Goal: Answer question/provide support: Share knowledge or assist other users

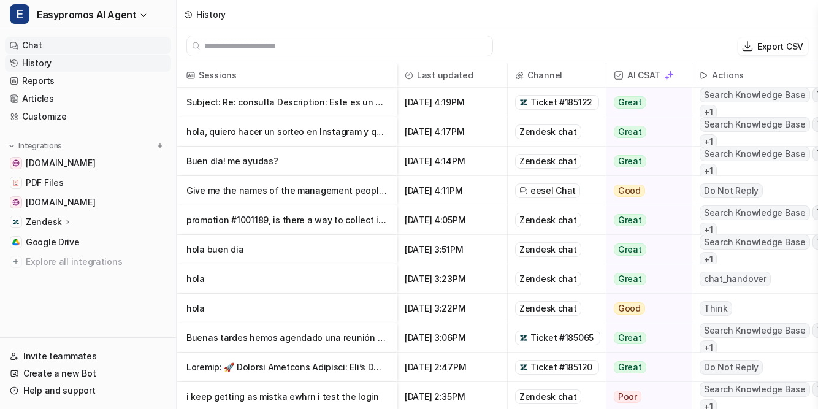
click at [36, 47] on link "Chat" at bounding box center [88, 45] width 166 height 17
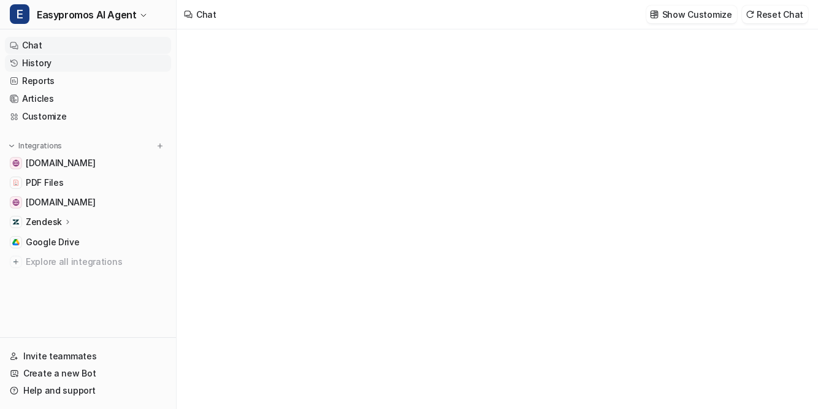
type textarea "**********"
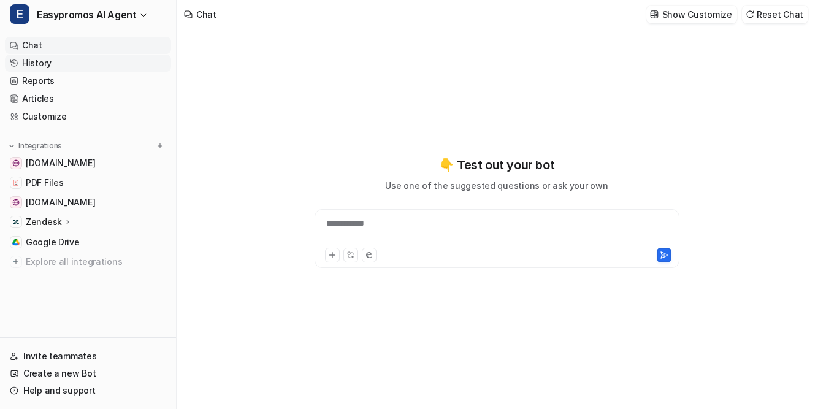
click at [39, 64] on link "History" at bounding box center [88, 63] width 166 height 17
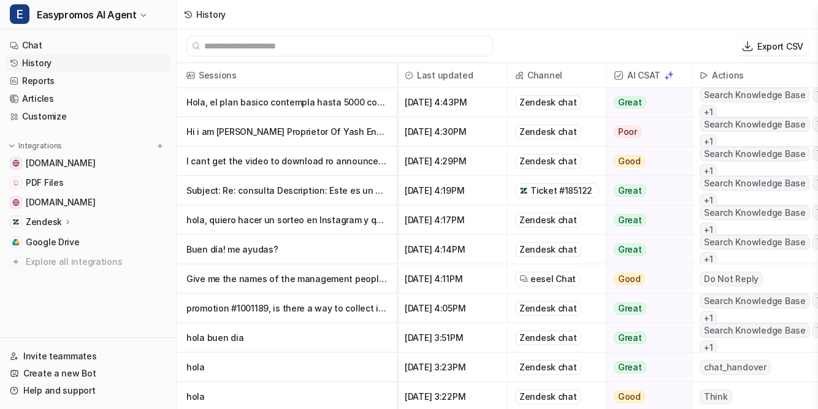
click at [235, 163] on p "I cant get the video to download ro announce the winner" at bounding box center [286, 160] width 200 height 29
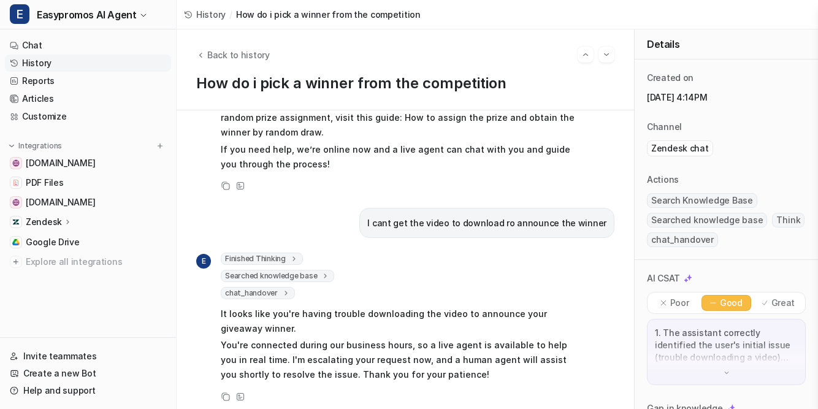
scroll to position [270, 0]
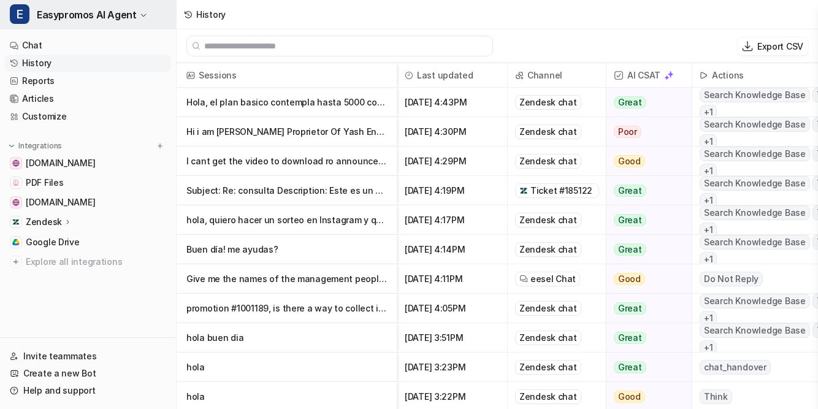
scroll to position [2, 0]
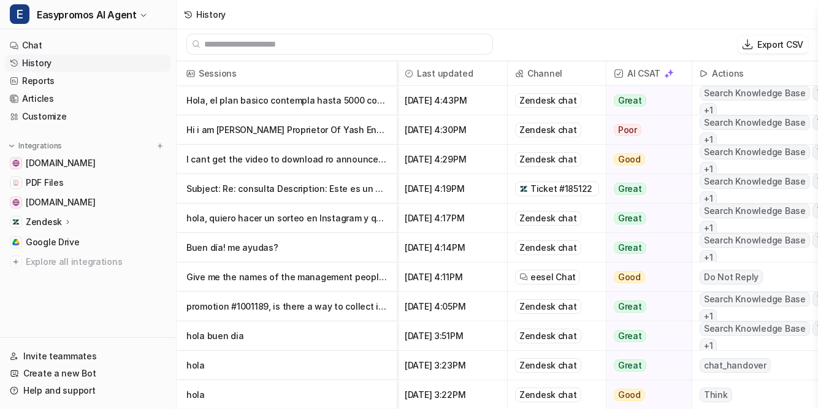
click at [365, 131] on p "Hi i am [PERSON_NAME] Proprietor Of Yash Enterprise" at bounding box center [286, 129] width 200 height 29
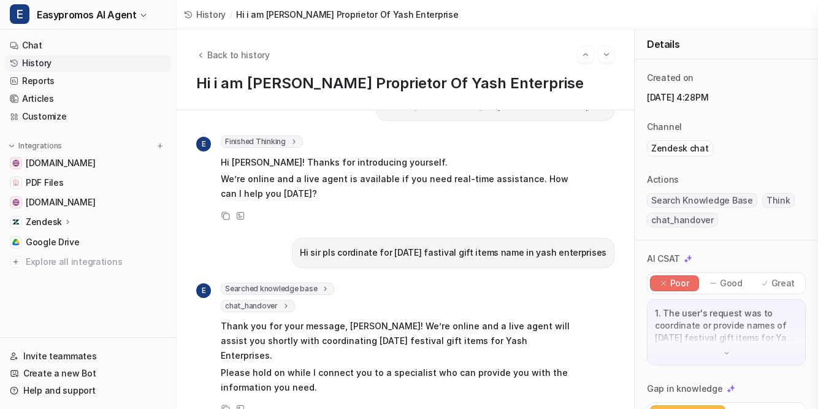
scroll to position [40, 0]
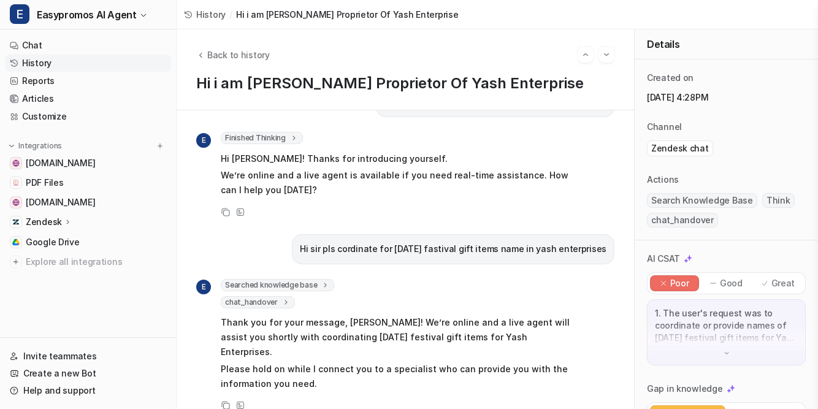
click at [43, 58] on link "History" at bounding box center [88, 63] width 166 height 17
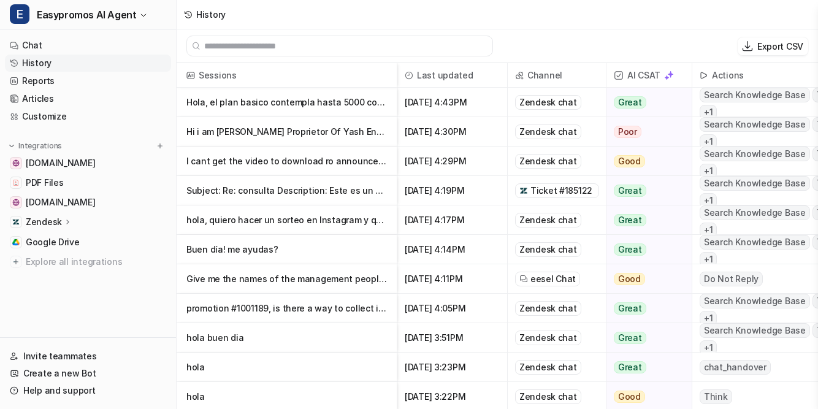
click at [246, 106] on p "Hola, el plan basico contempla hasta 5000 comentarios por concurso o hasta 5000" at bounding box center [286, 102] width 200 height 29
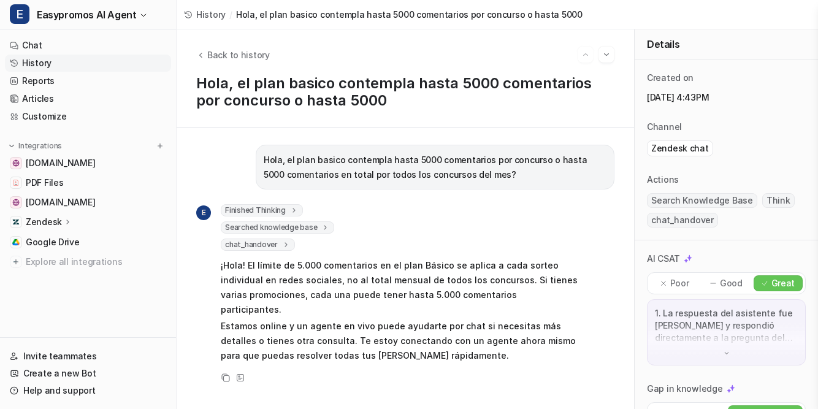
click at [45, 66] on link "History" at bounding box center [88, 63] width 166 height 17
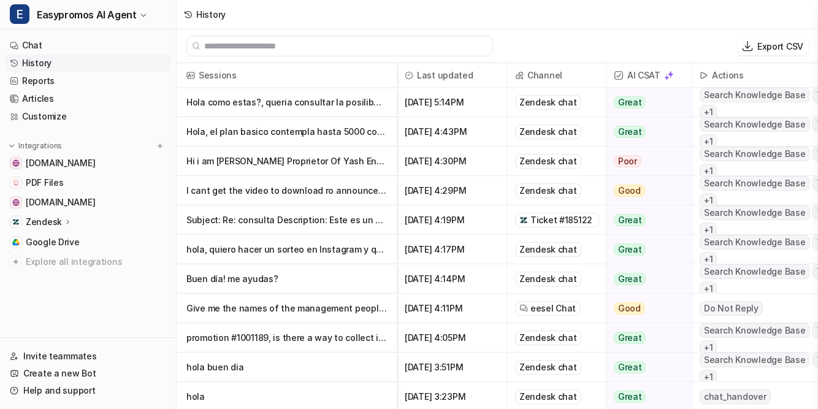
click at [292, 107] on p "Hola como estas?, queria consultar la posilibad de poder extende mi plan hasta e" at bounding box center [286, 102] width 200 height 29
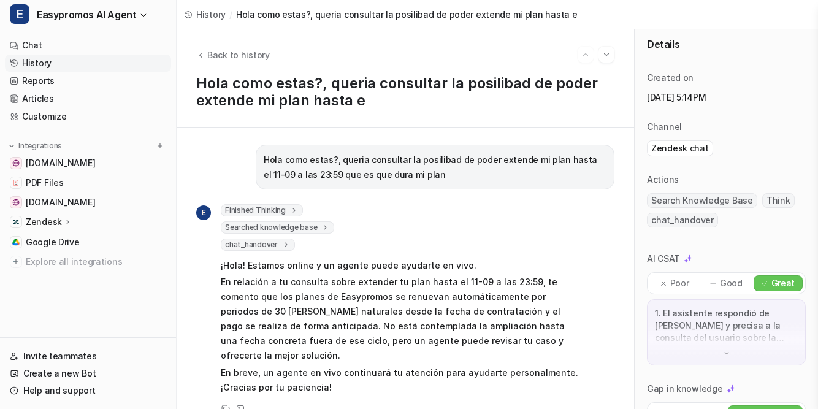
scroll to position [4, 0]
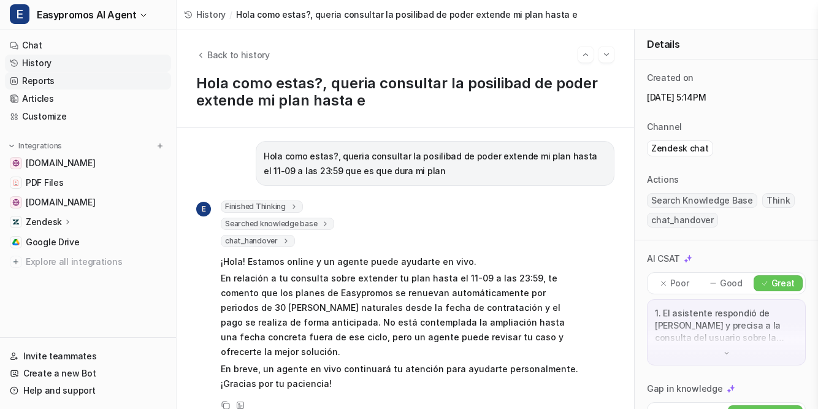
click at [33, 80] on link "Reports" at bounding box center [88, 80] width 166 height 17
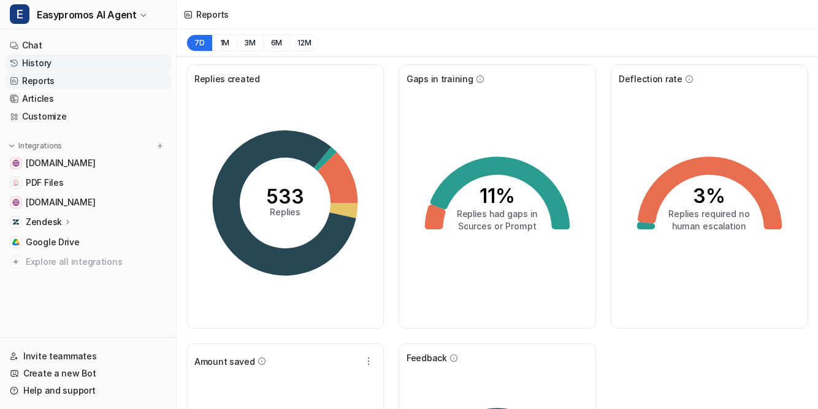
click at [34, 60] on link "History" at bounding box center [88, 63] width 166 height 17
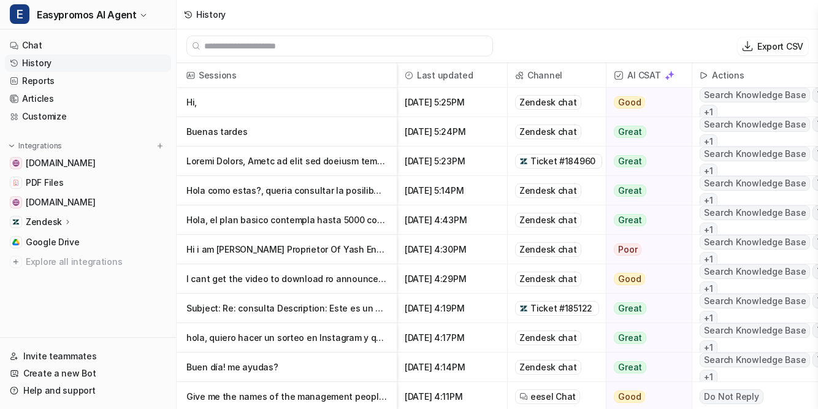
click at [207, 129] on p "Buenas tardes" at bounding box center [286, 131] width 200 height 29
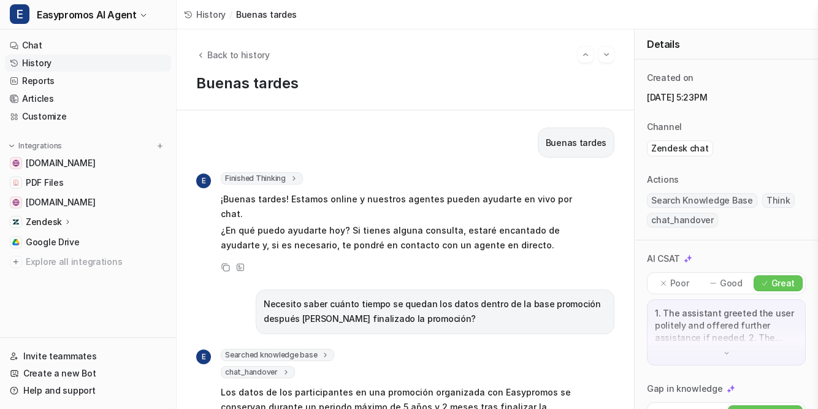
scroll to position [99, 0]
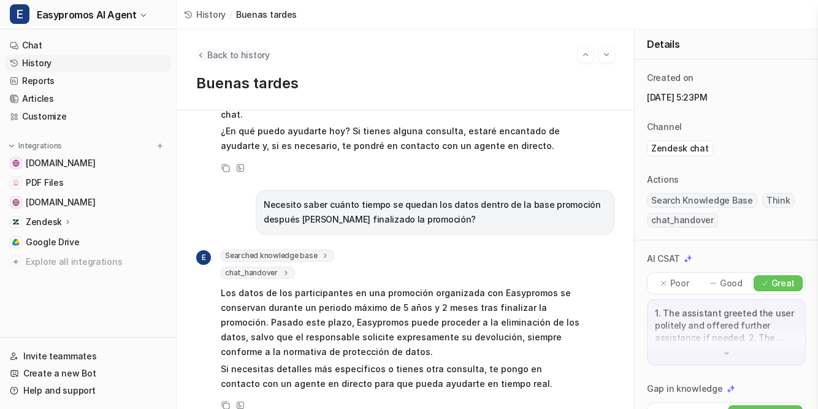
click at [203, 55] on icon "Back to history" at bounding box center [200, 54] width 9 height 9
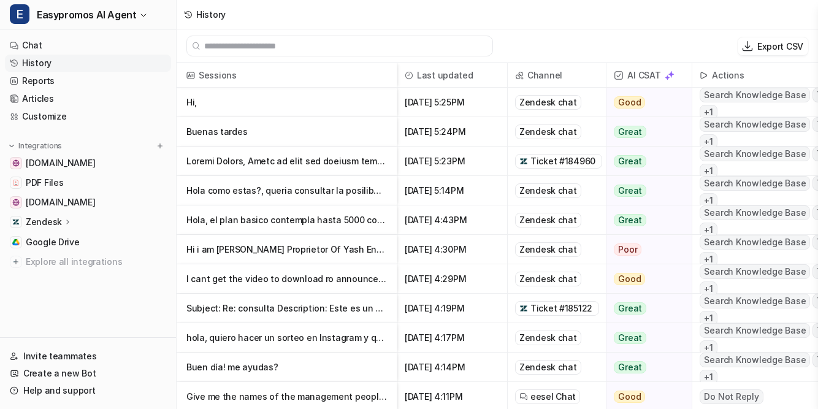
click at [192, 94] on p "Hi," at bounding box center [286, 102] width 200 height 29
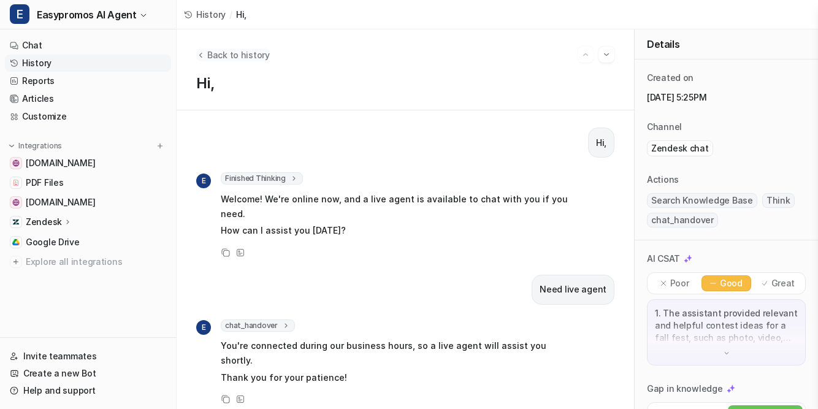
click at [203, 50] on icon "Back to history" at bounding box center [200, 54] width 9 height 9
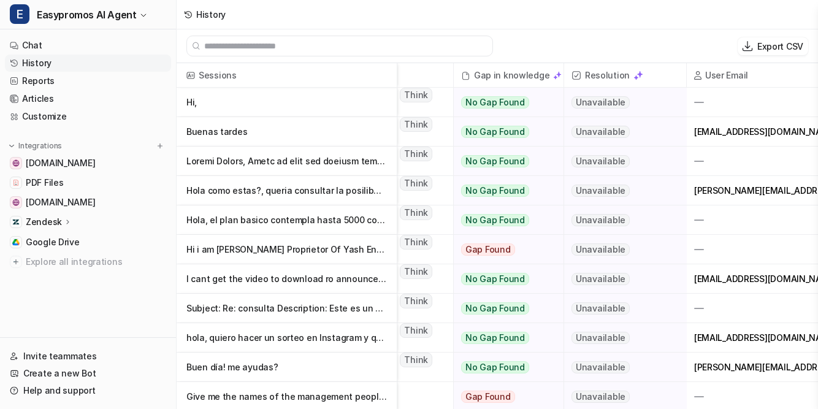
scroll to position [0, 437]
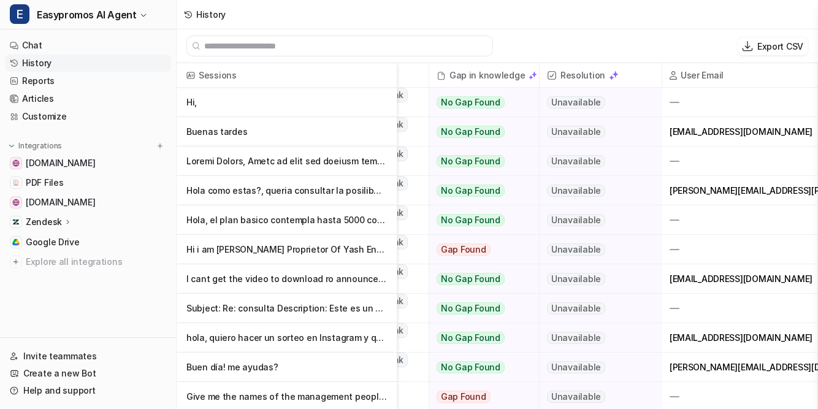
click at [230, 134] on p "Buenas tardes" at bounding box center [286, 131] width 200 height 29
